Goal: Task Accomplishment & Management: Manage account settings

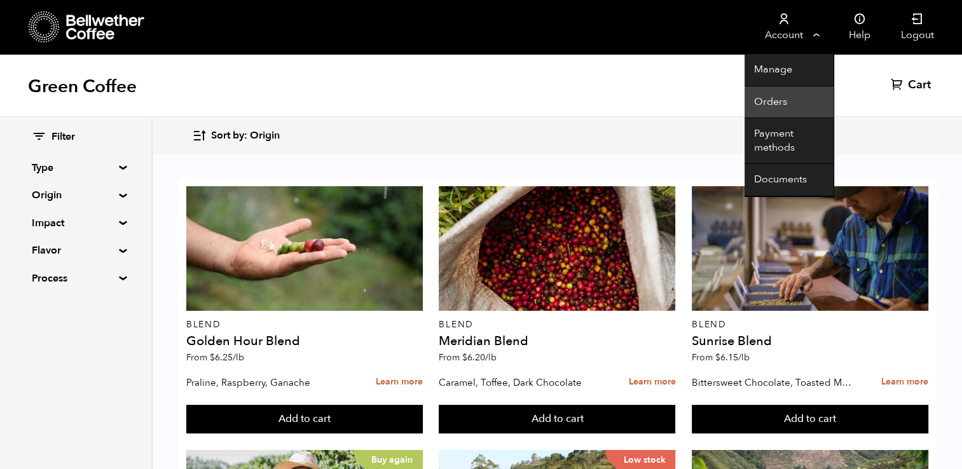
click at [760, 108] on link "Orders" at bounding box center [788, 102] width 89 height 32
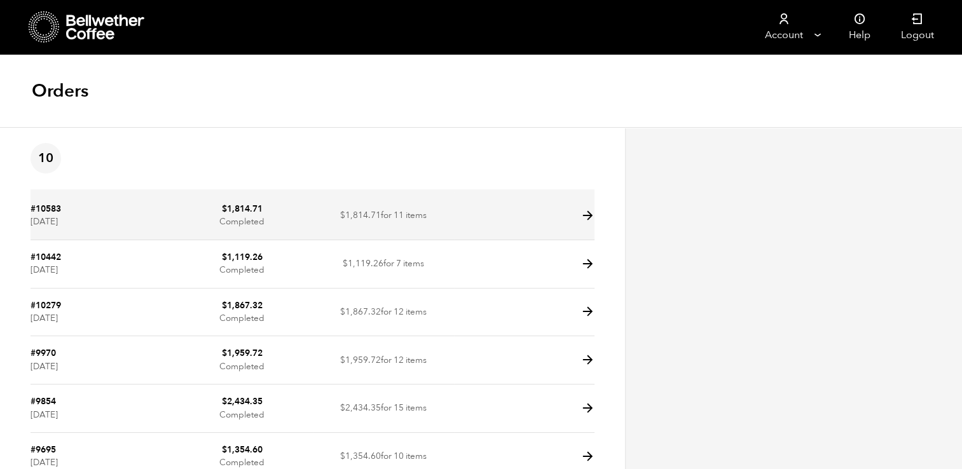
click at [585, 216] on icon at bounding box center [587, 216] width 15 height 15
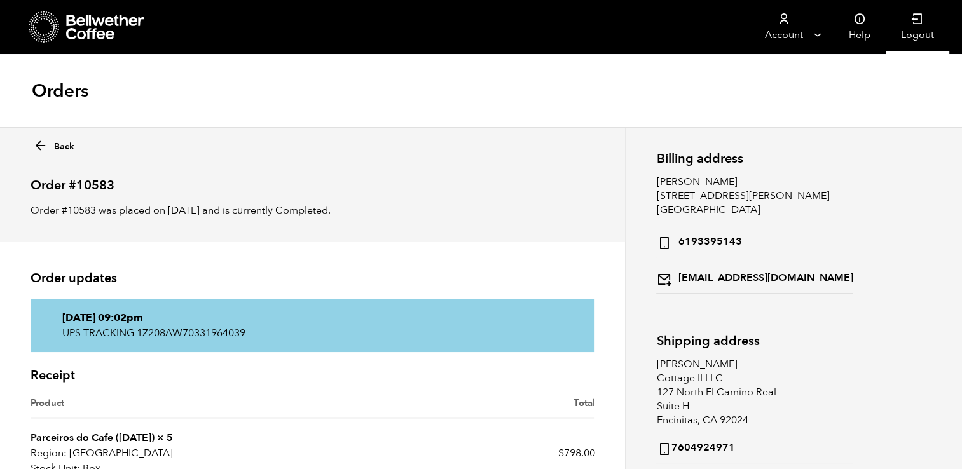
click at [912, 32] on link "Logout" at bounding box center [918, 27] width 64 height 54
